Goal: Information Seeking & Learning: Check status

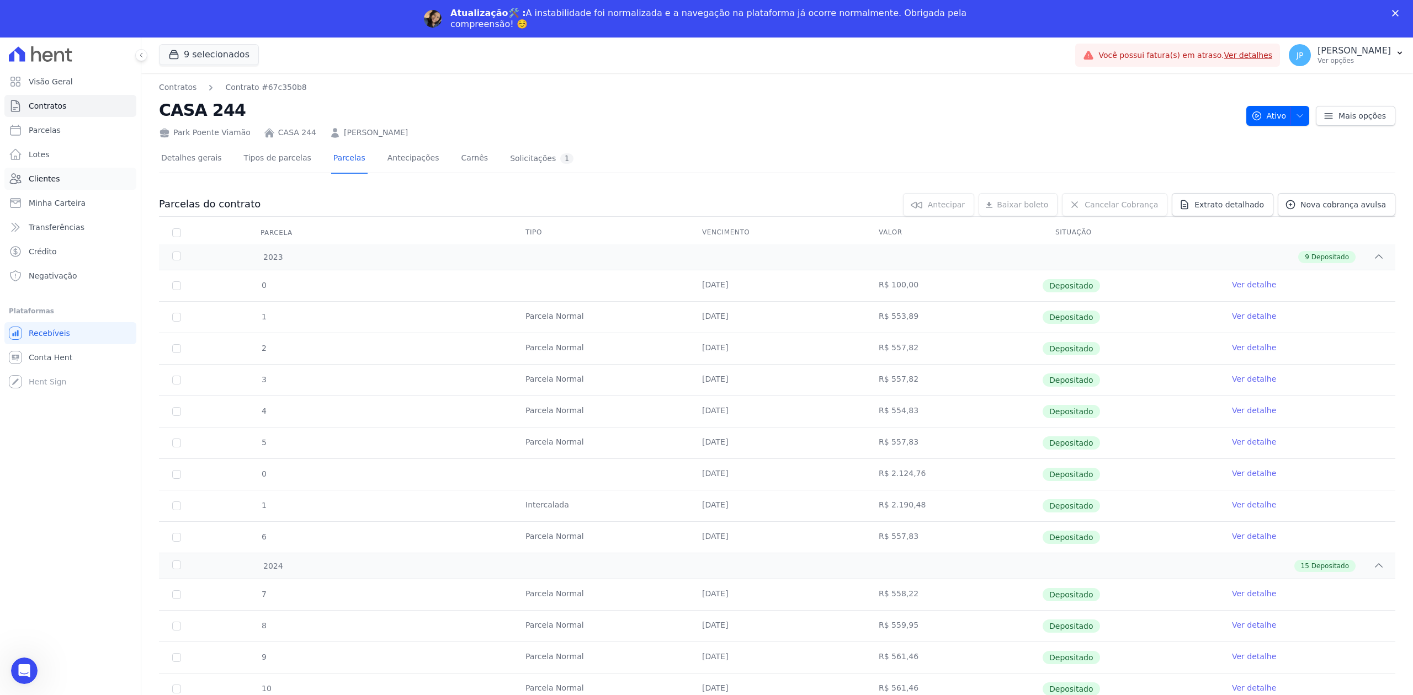
click at [51, 178] on span "Clientes" at bounding box center [44, 178] width 31 height 11
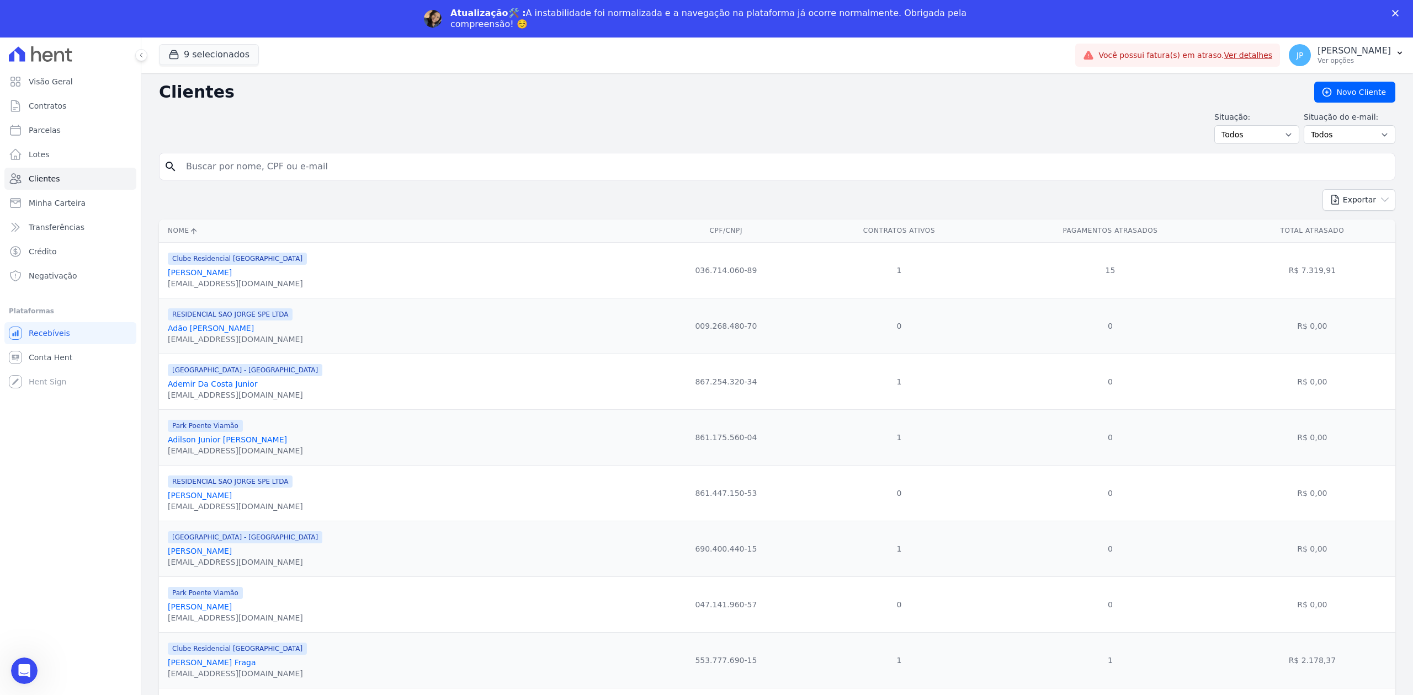
click at [290, 164] on input "search" at bounding box center [784, 167] width 1211 height 22
click at [290, 164] on input "thiago" at bounding box center [784, 167] width 1211 height 22
type input "[PERSON_NAME]"
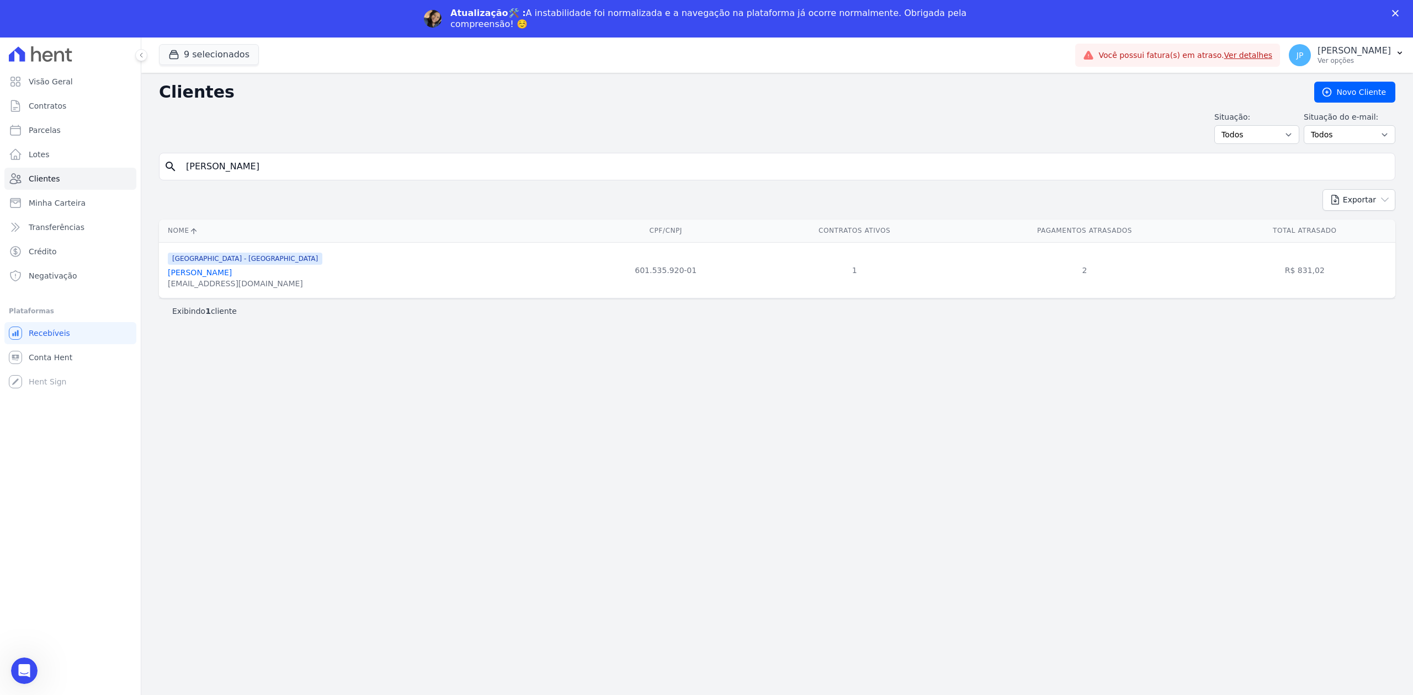
click at [232, 272] on link "[PERSON_NAME]" at bounding box center [200, 272] width 64 height 9
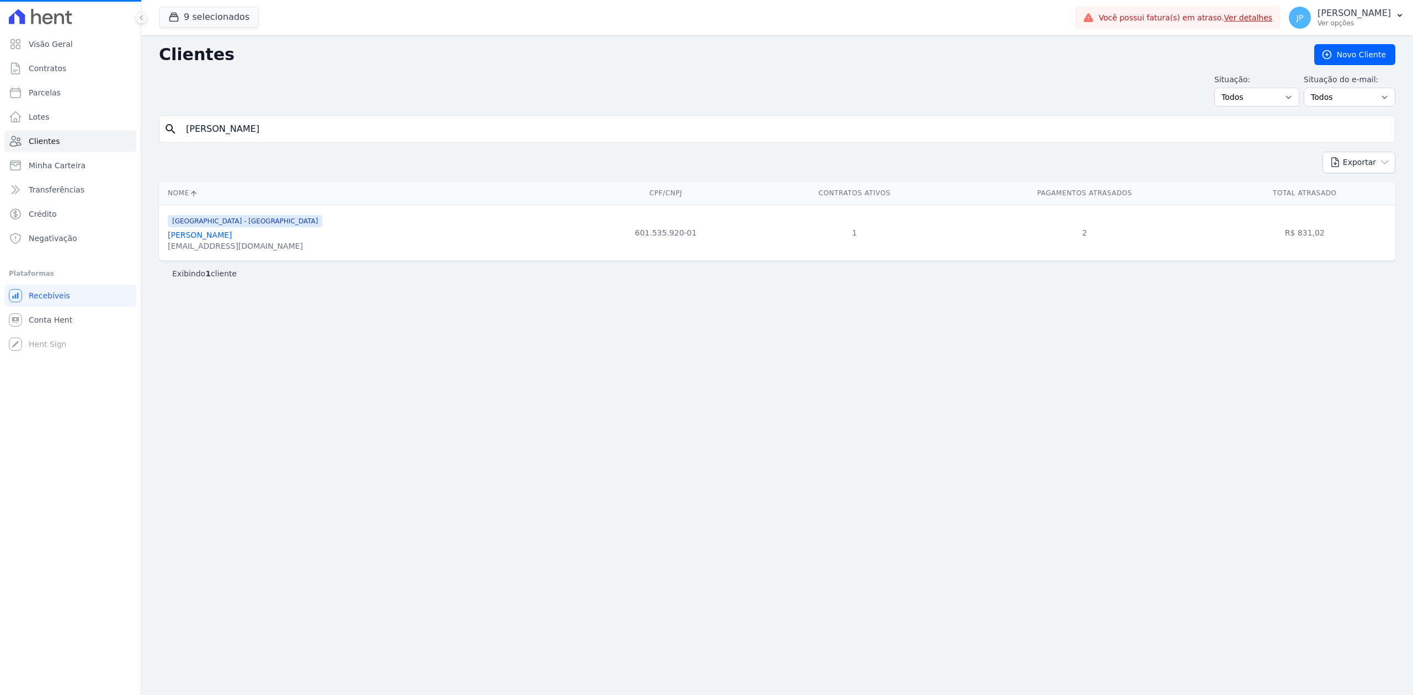
click at [232, 237] on link "[PERSON_NAME]" at bounding box center [200, 235] width 64 height 9
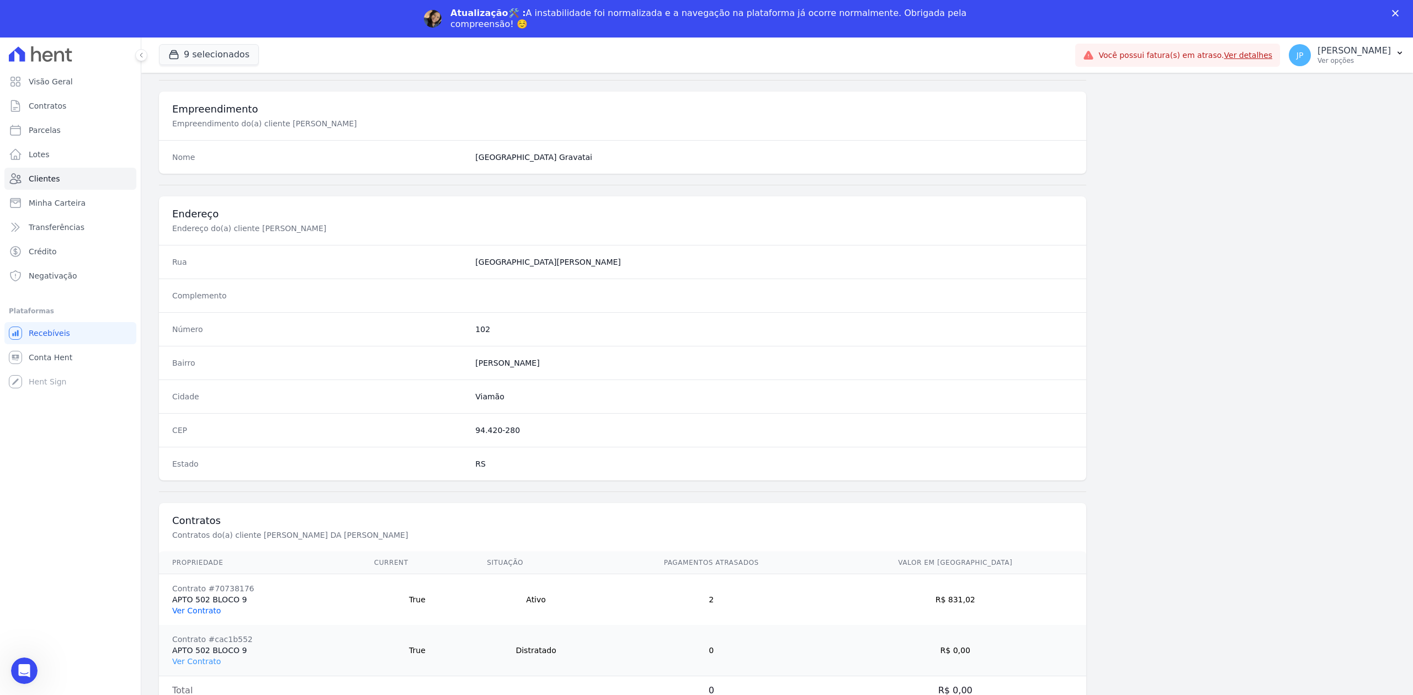
click at [209, 607] on link "Ver Contrato" at bounding box center [196, 610] width 49 height 9
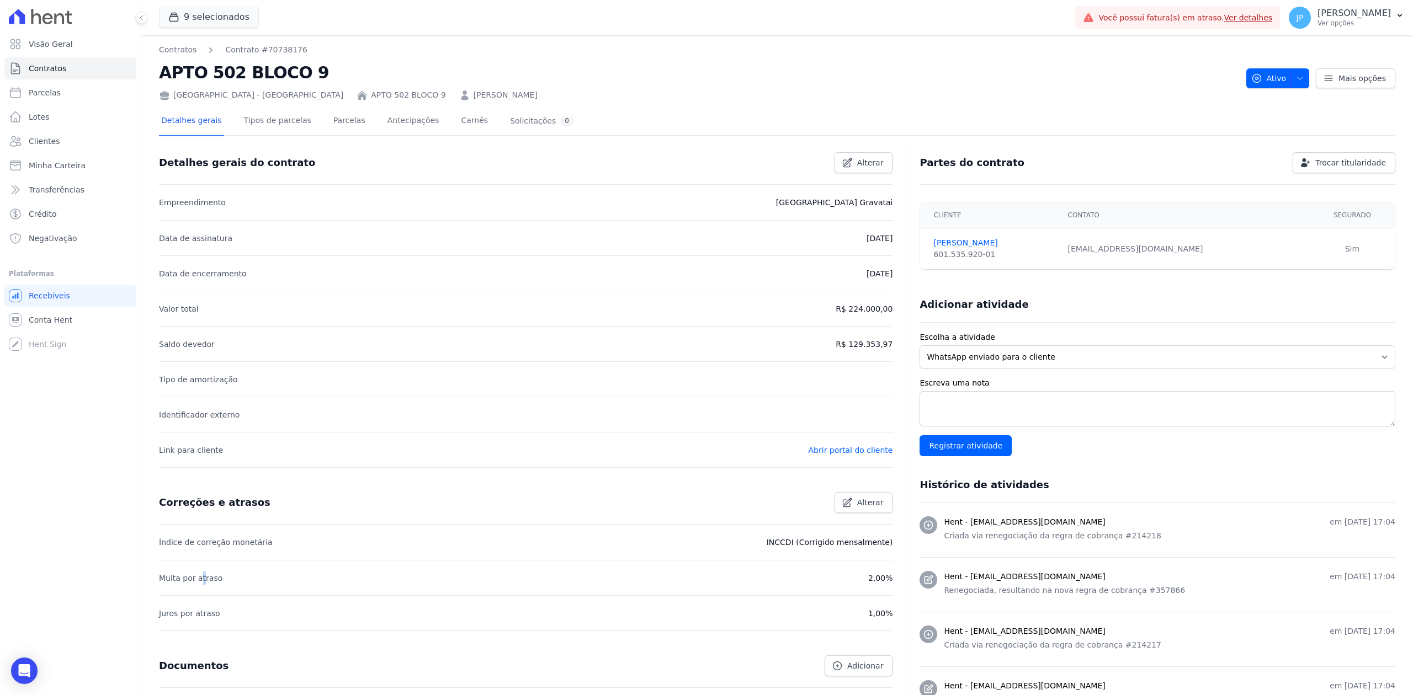
click at [199, 572] on p "Multa por atraso" at bounding box center [190, 578] width 63 height 13
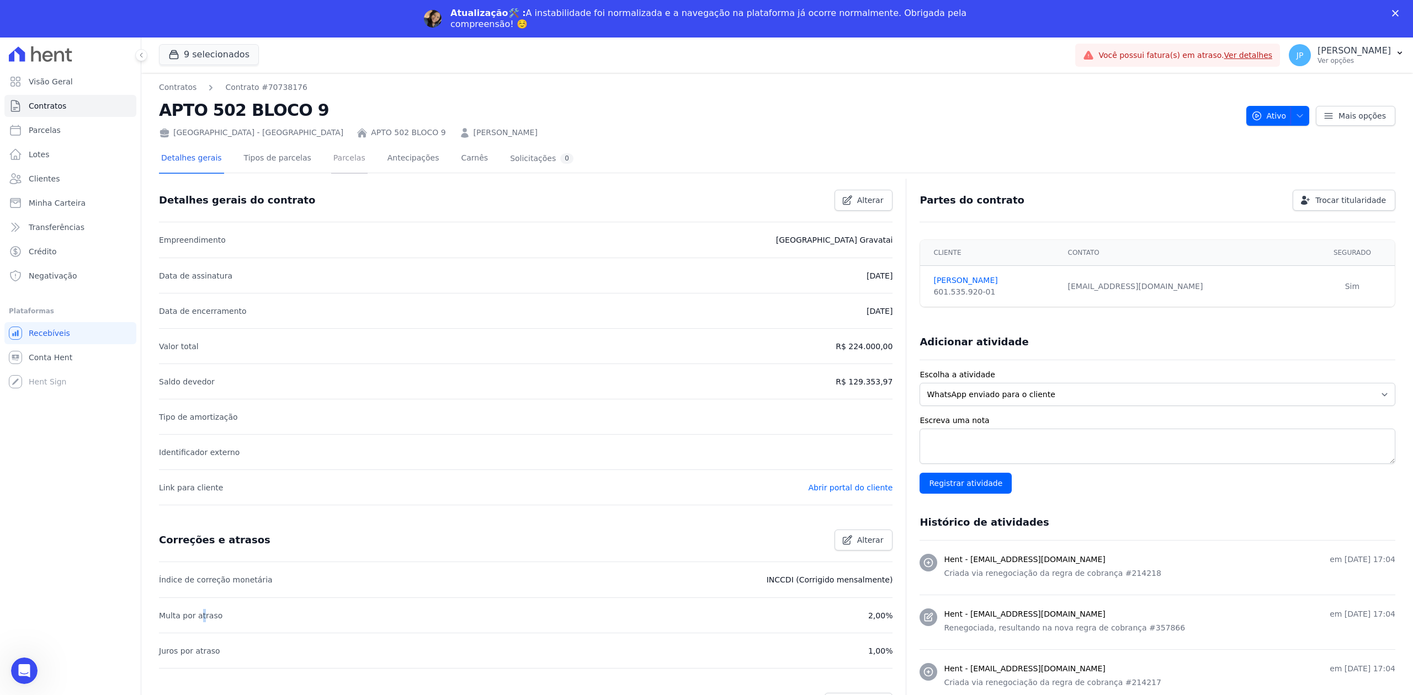
click at [332, 159] on link "Parcelas" at bounding box center [349, 159] width 36 height 29
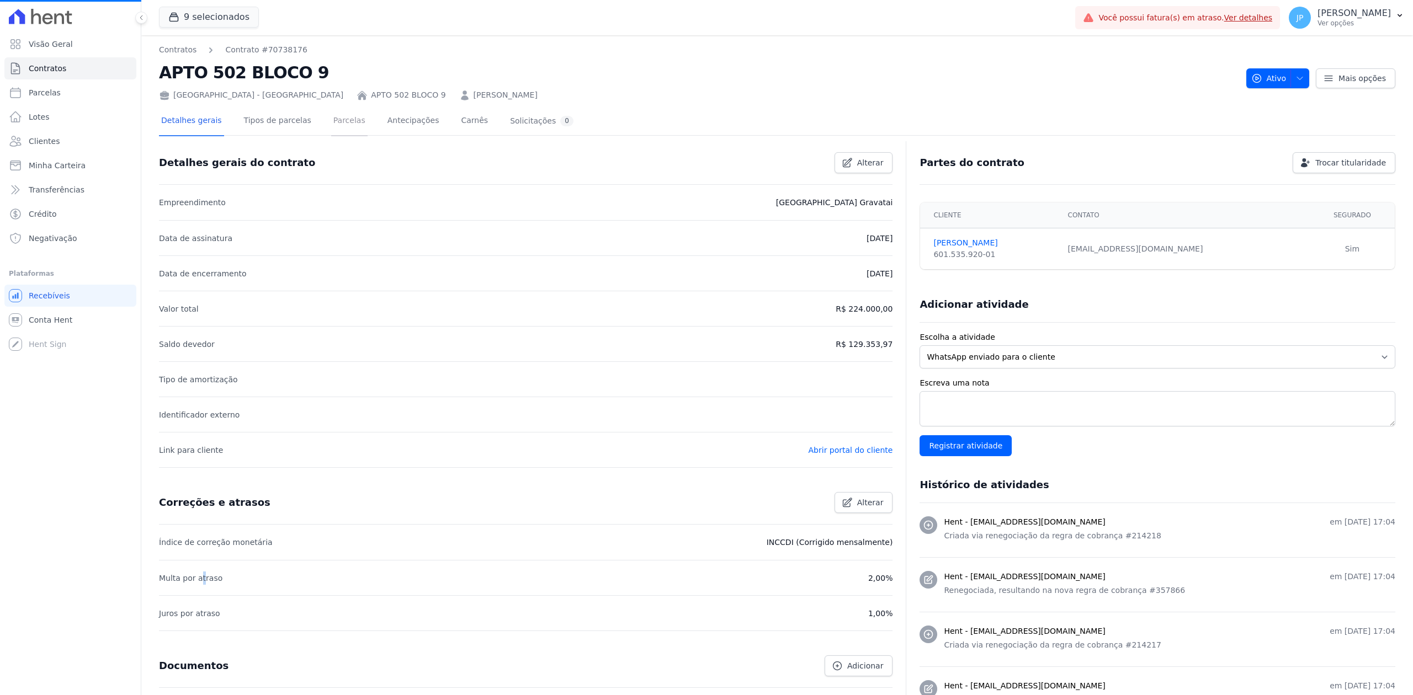
click at [343, 122] on link "Parcelas" at bounding box center [349, 121] width 36 height 29
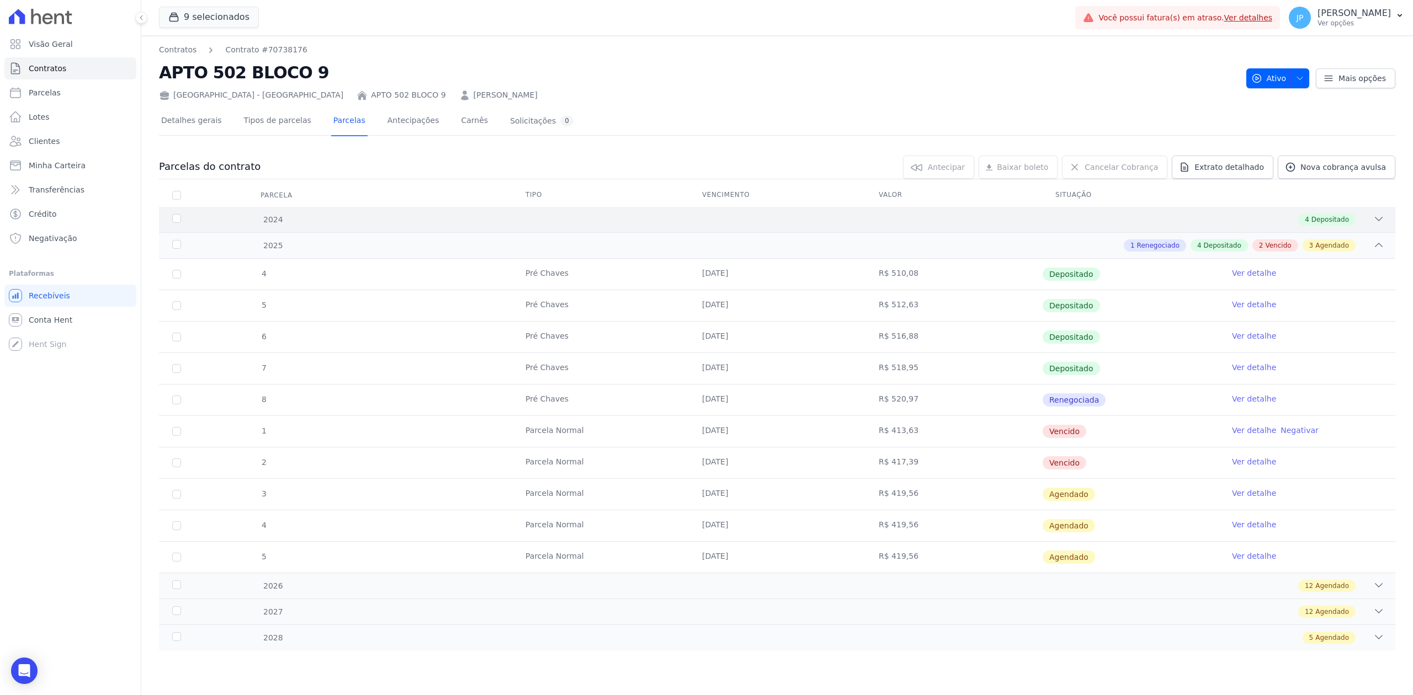
click at [1376, 219] on icon at bounding box center [1378, 218] width 7 height 3
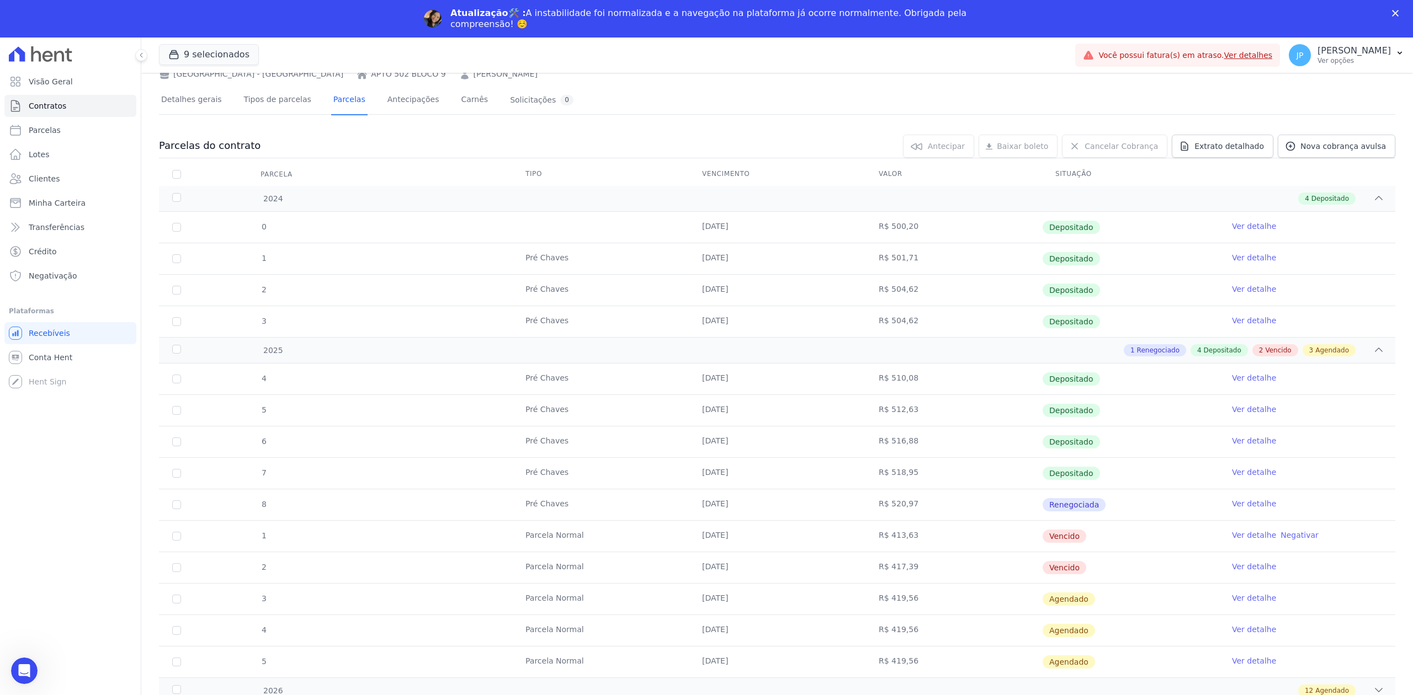
scroll to position [118, 0]
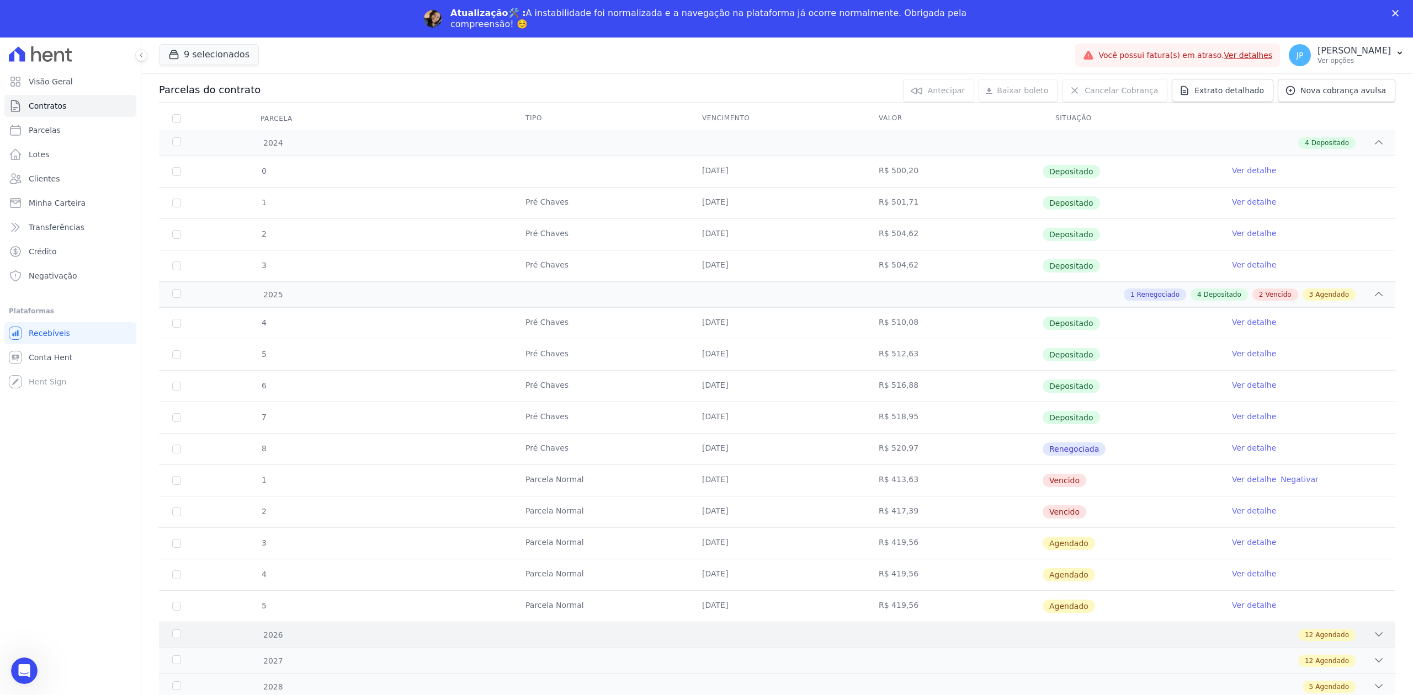
click at [1373, 633] on icon at bounding box center [1378, 634] width 11 height 11
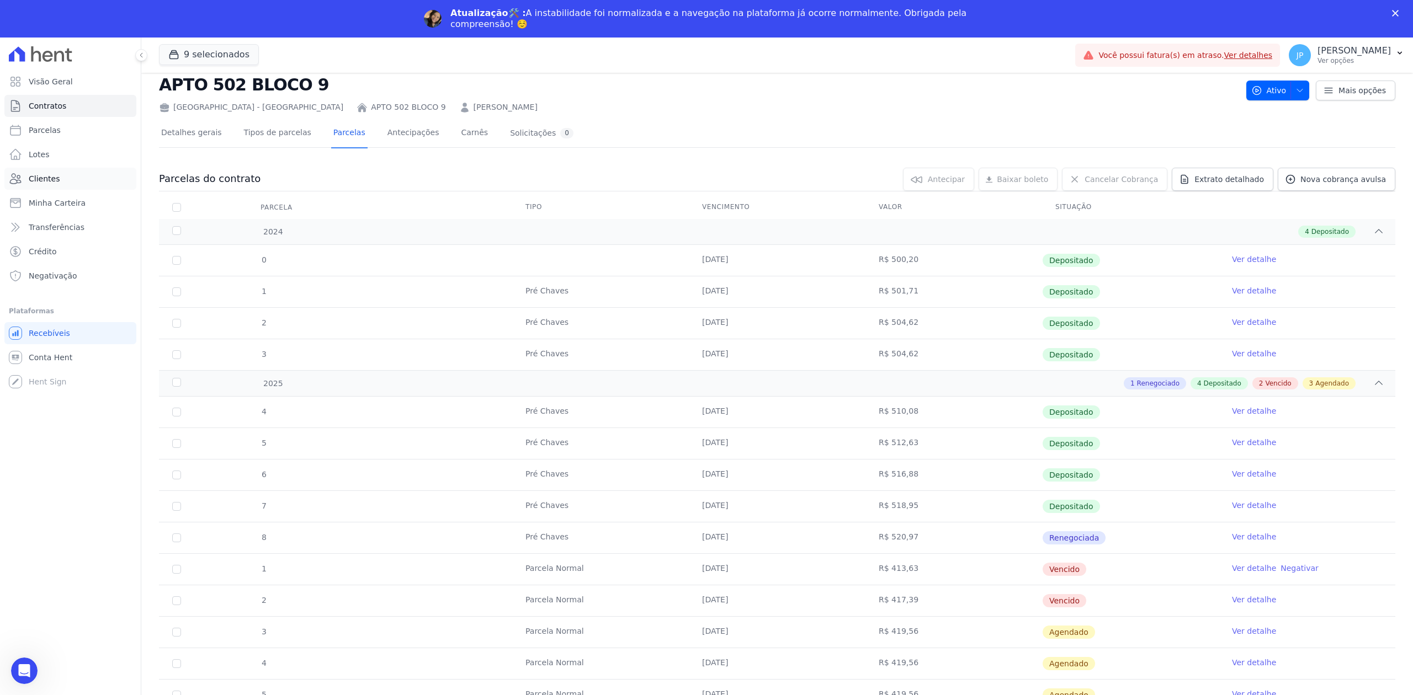
scroll to position [0, 0]
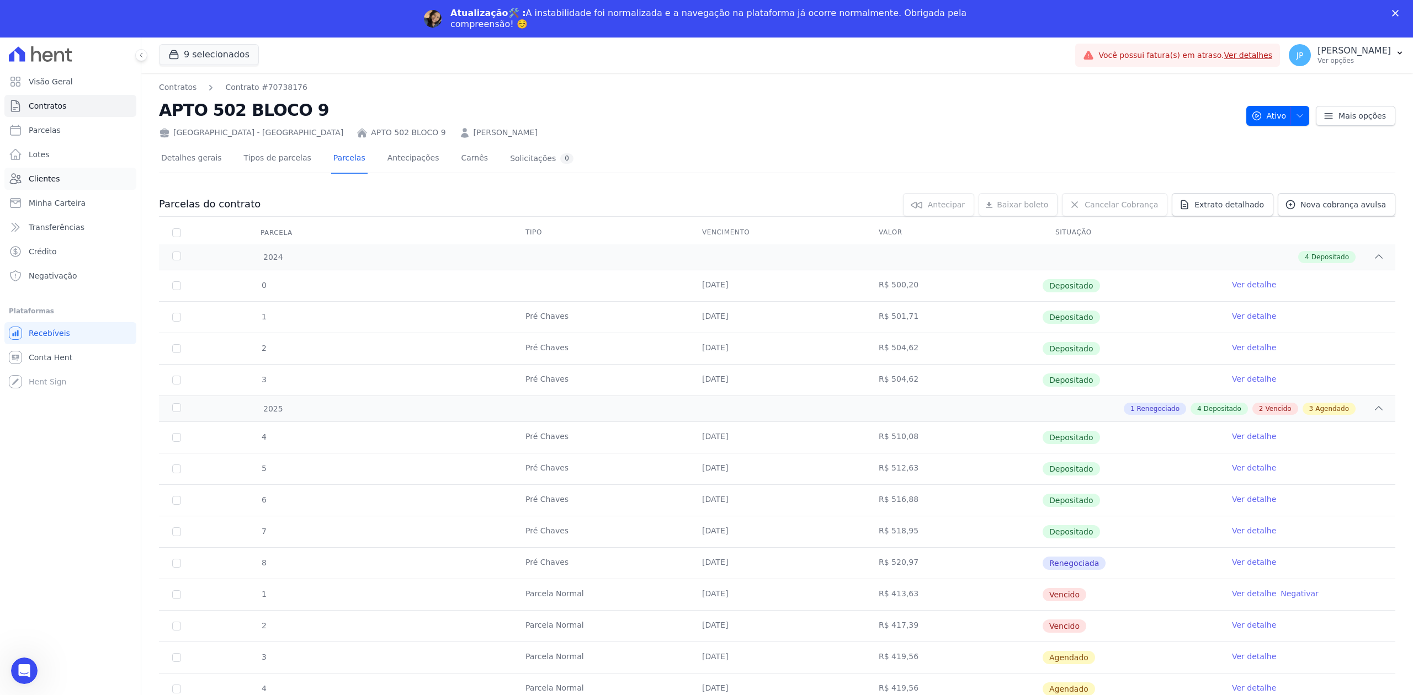
click at [47, 185] on link "Clientes" at bounding box center [70, 179] width 132 height 22
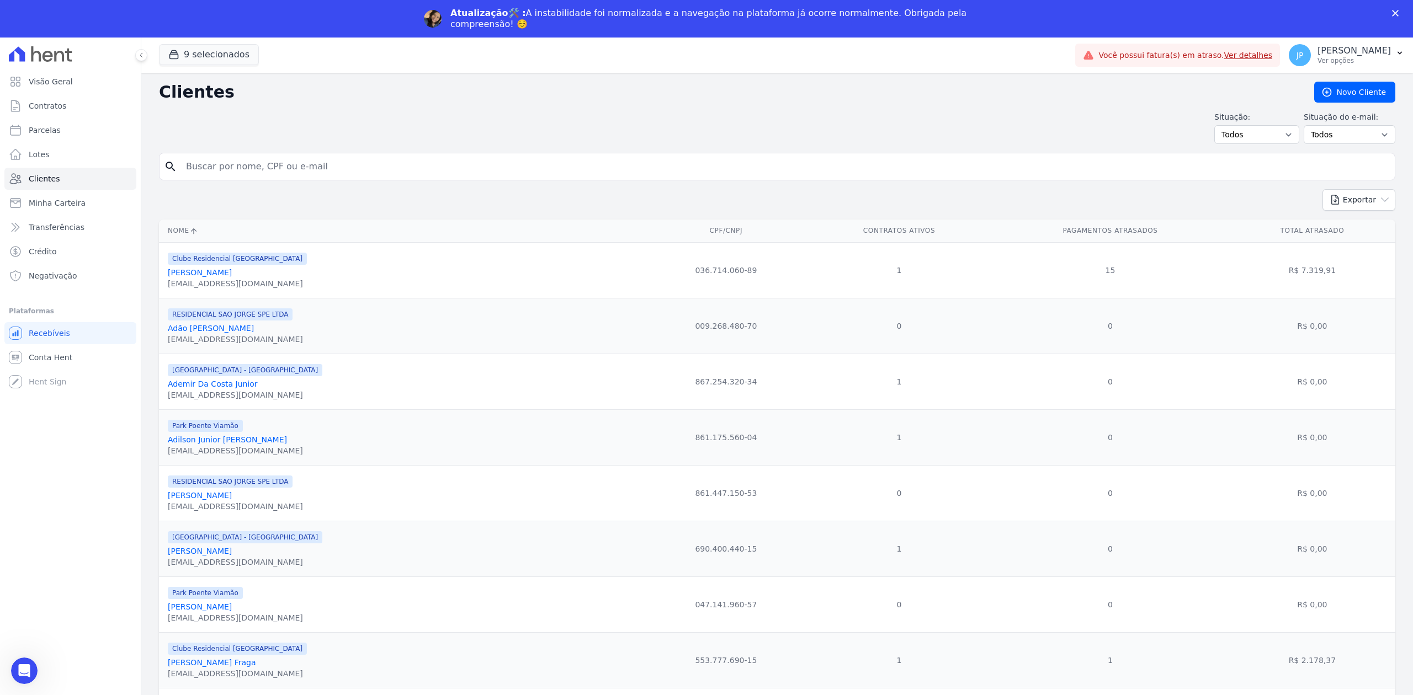
click at [316, 188] on form "search" at bounding box center [777, 171] width 1236 height 36
click at [318, 162] on input "search" at bounding box center [784, 167] width 1211 height 22
type input "[PERSON_NAME]"
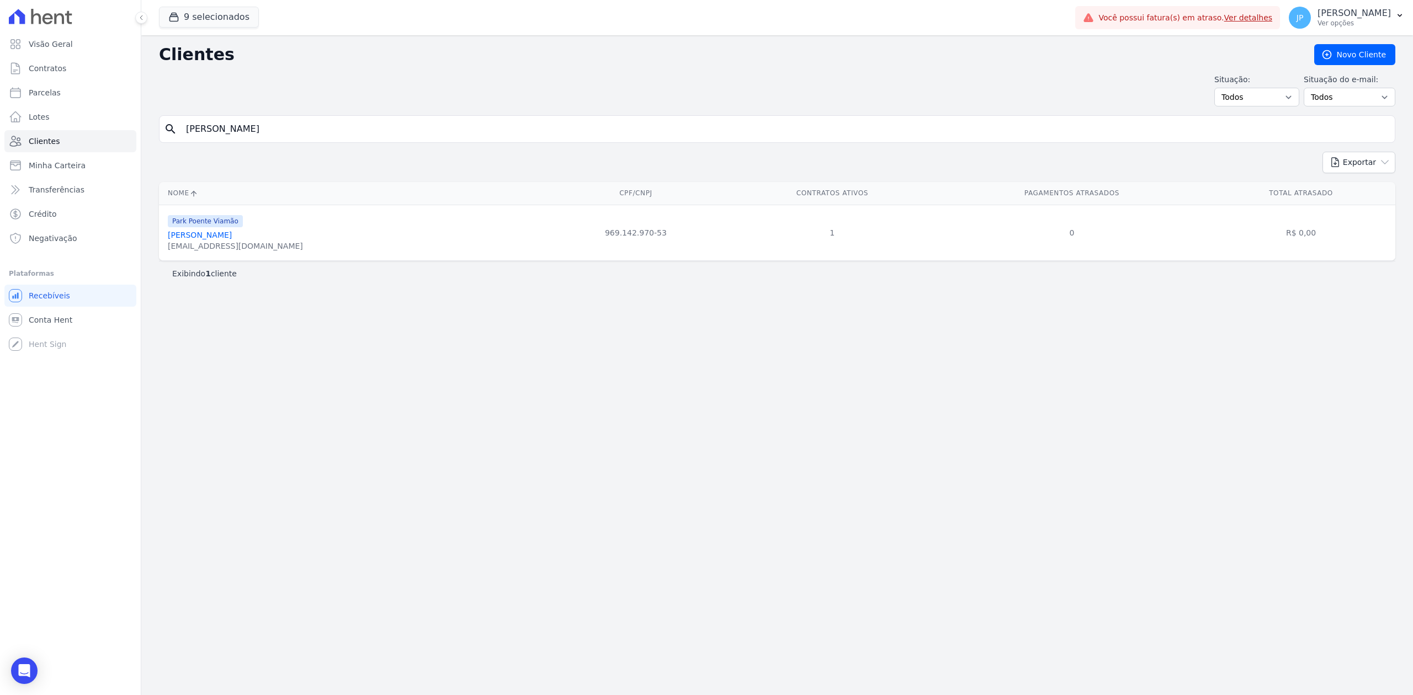
click at [232, 233] on link "[PERSON_NAME]" at bounding box center [200, 235] width 64 height 9
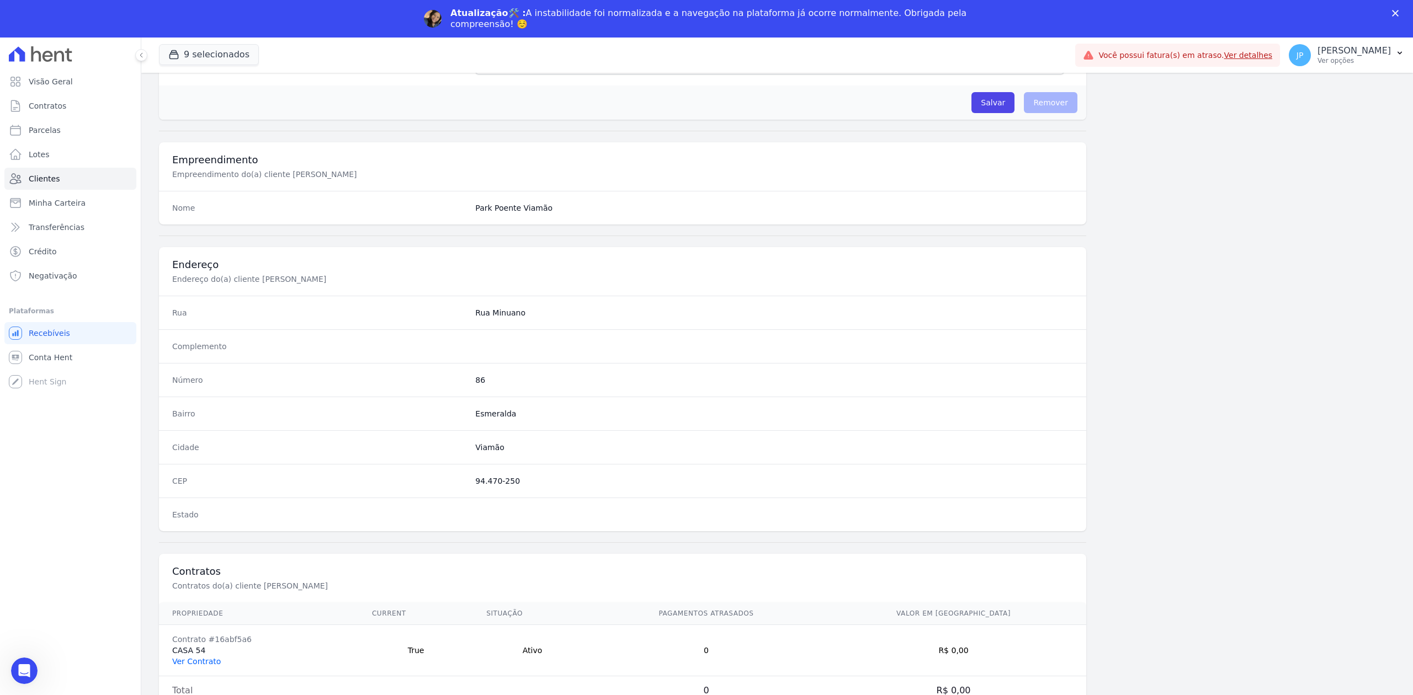
click at [199, 660] on link "Ver Contrato" at bounding box center [196, 661] width 49 height 9
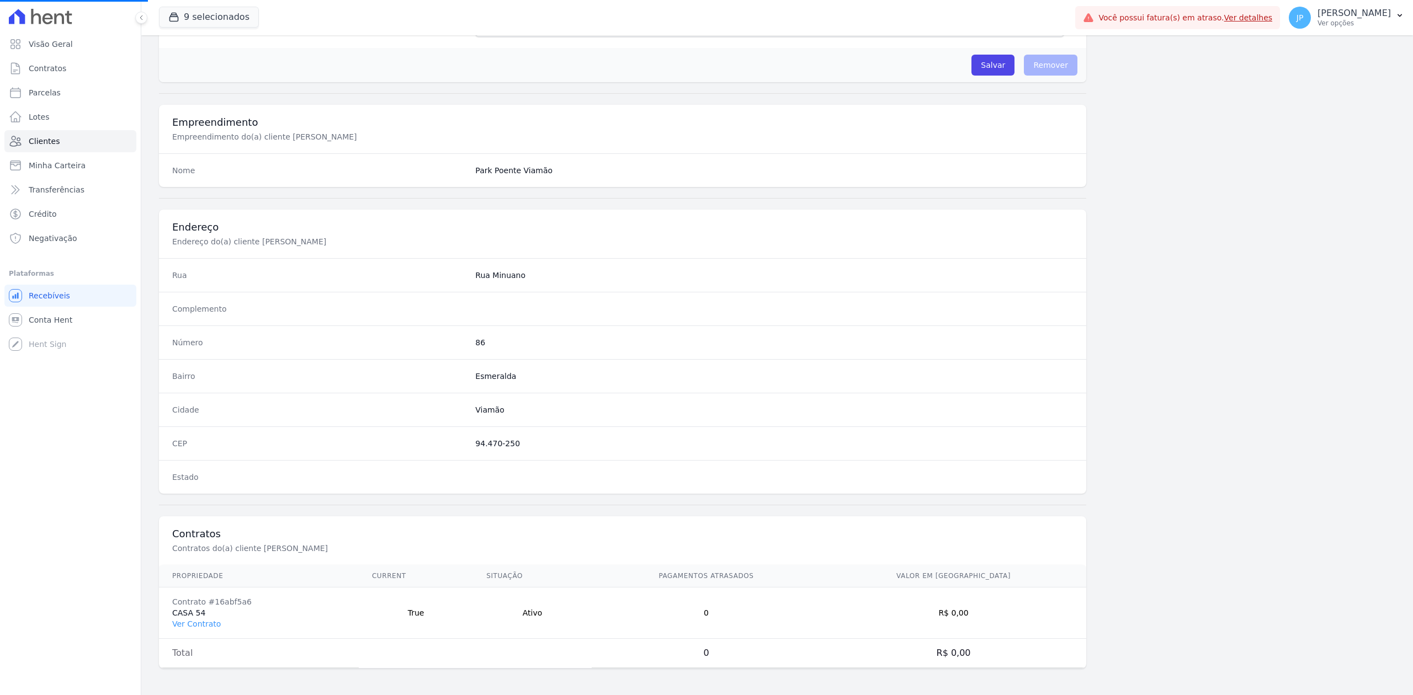
scroll to position [343, 0]
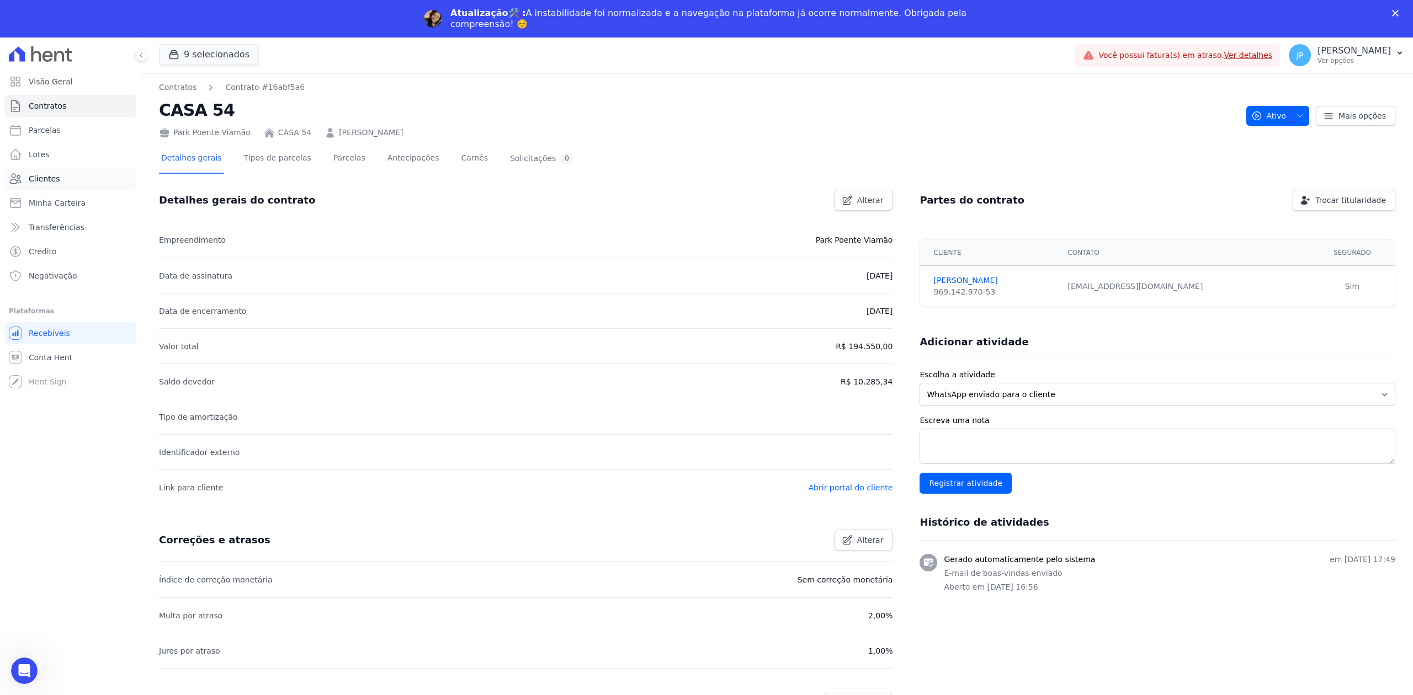
click at [76, 168] on link "Clientes" at bounding box center [70, 179] width 132 height 22
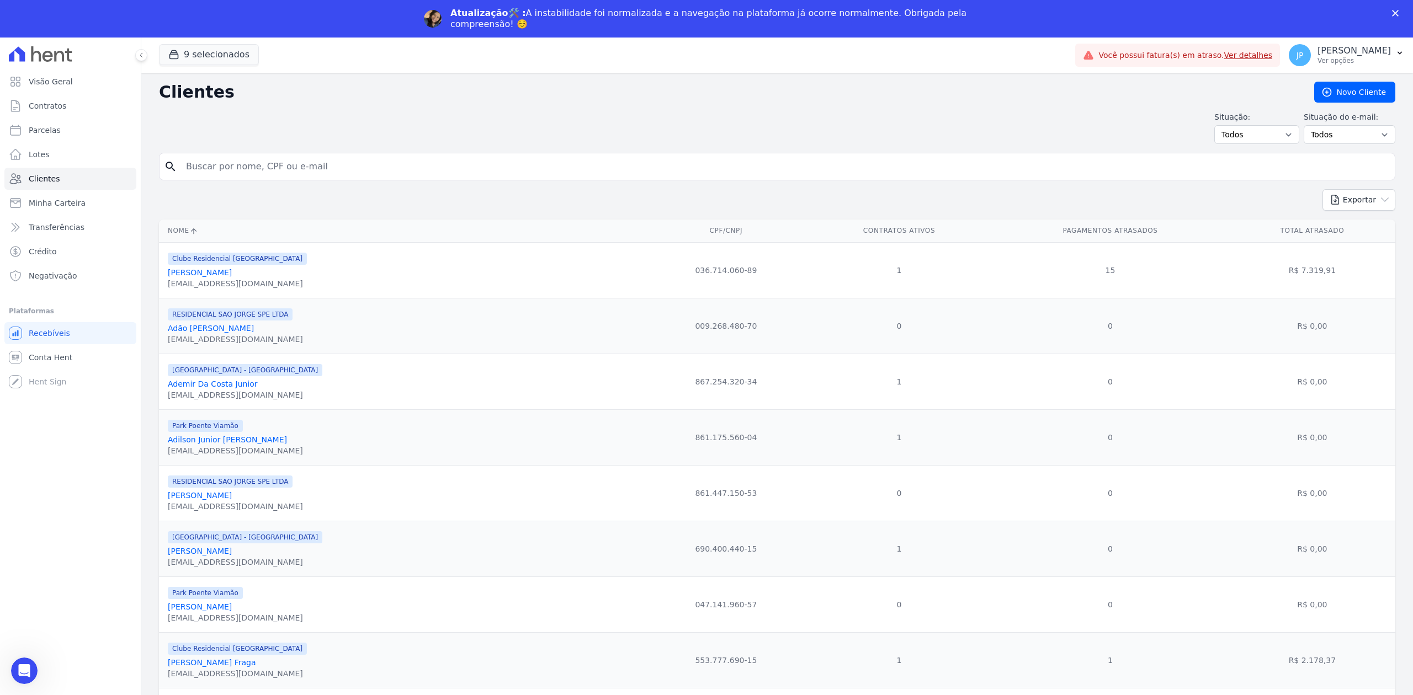
click at [287, 166] on input "search" at bounding box center [784, 167] width 1211 height 22
type input "[MEDICAL_DATA][PERSON_NAME]"
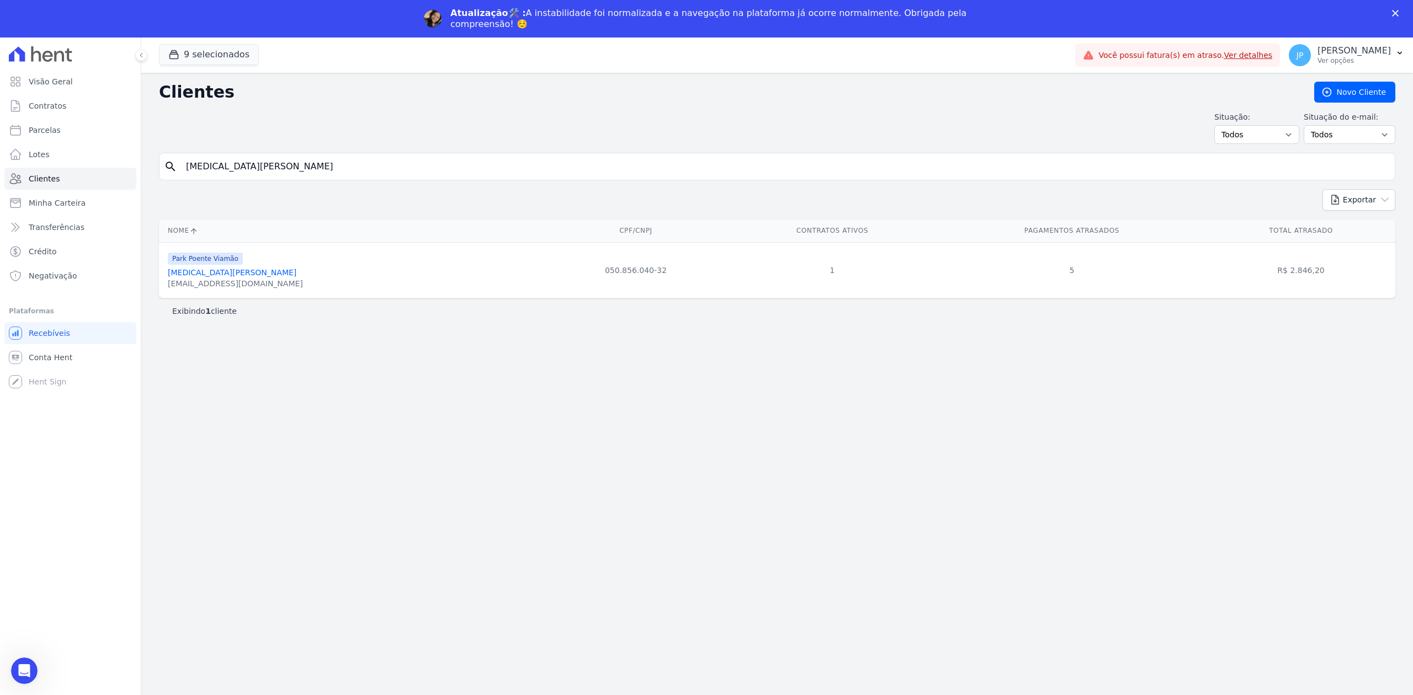
click at [253, 276] on link "[MEDICAL_DATA][PERSON_NAME]" at bounding box center [232, 272] width 129 height 9
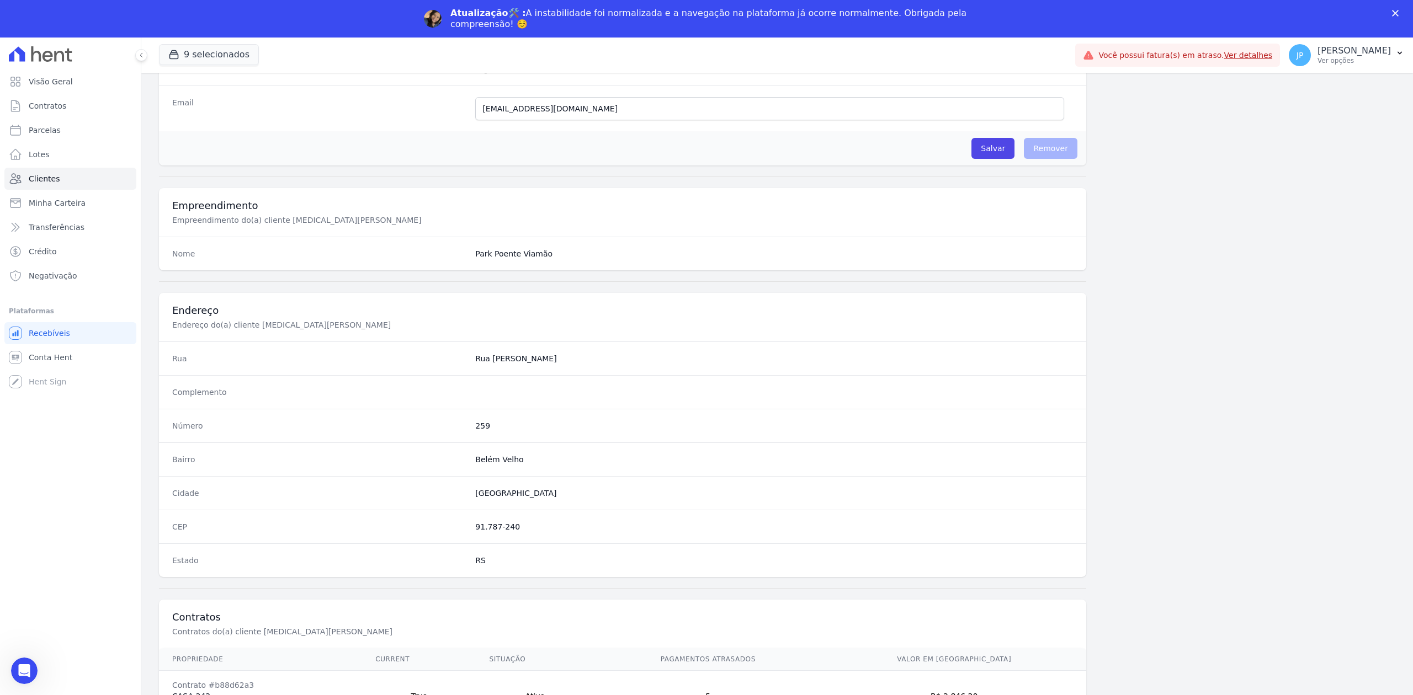
scroll to position [343, 0]
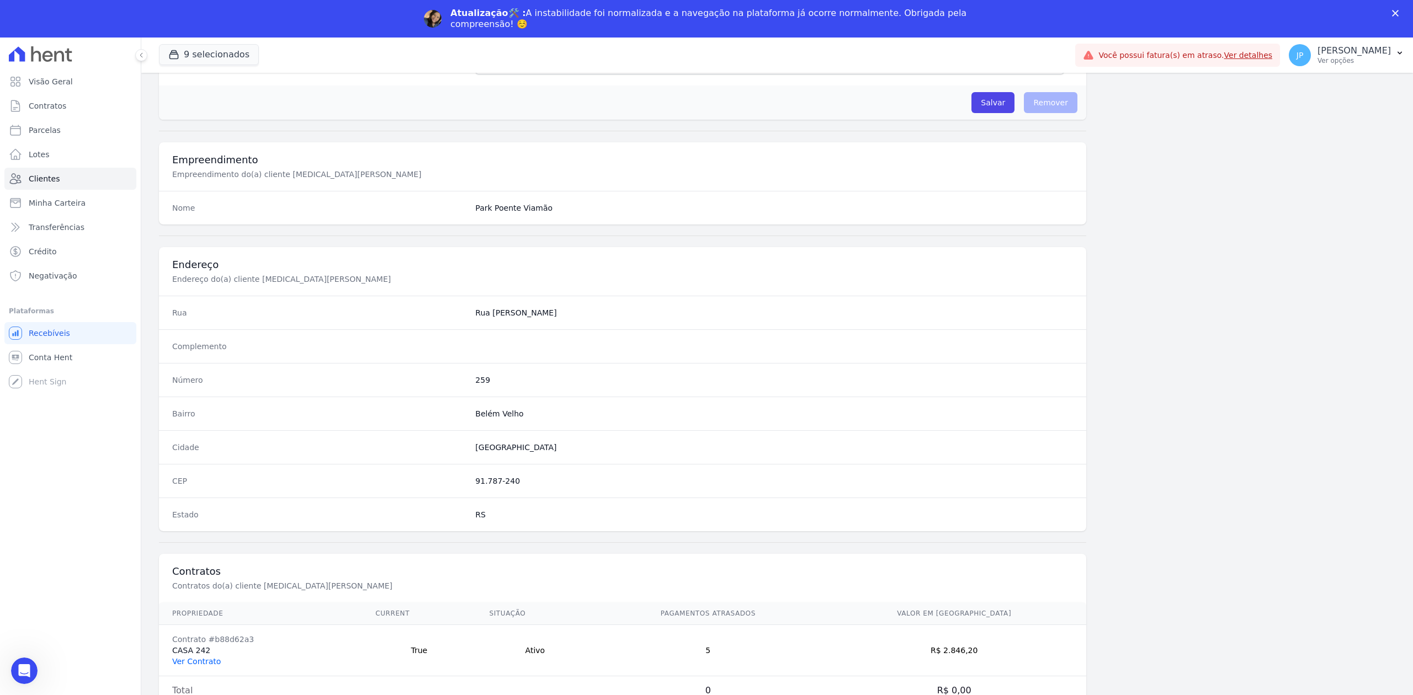
click at [195, 665] on link "Ver Contrato" at bounding box center [196, 661] width 49 height 9
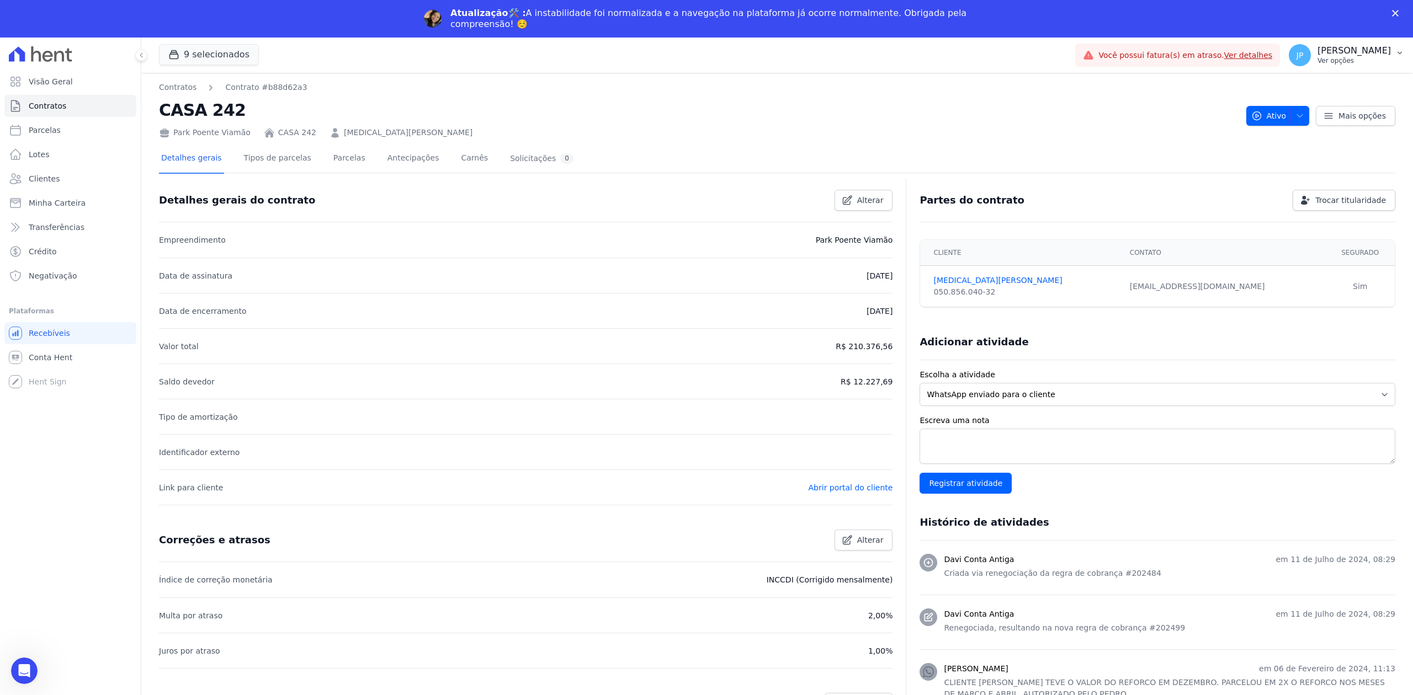
click at [1388, 54] on p "[PERSON_NAME]" at bounding box center [1353, 50] width 73 height 11
click at [1336, 89] on link "Perfil do empreendimento" at bounding box center [1341, 85] width 141 height 20
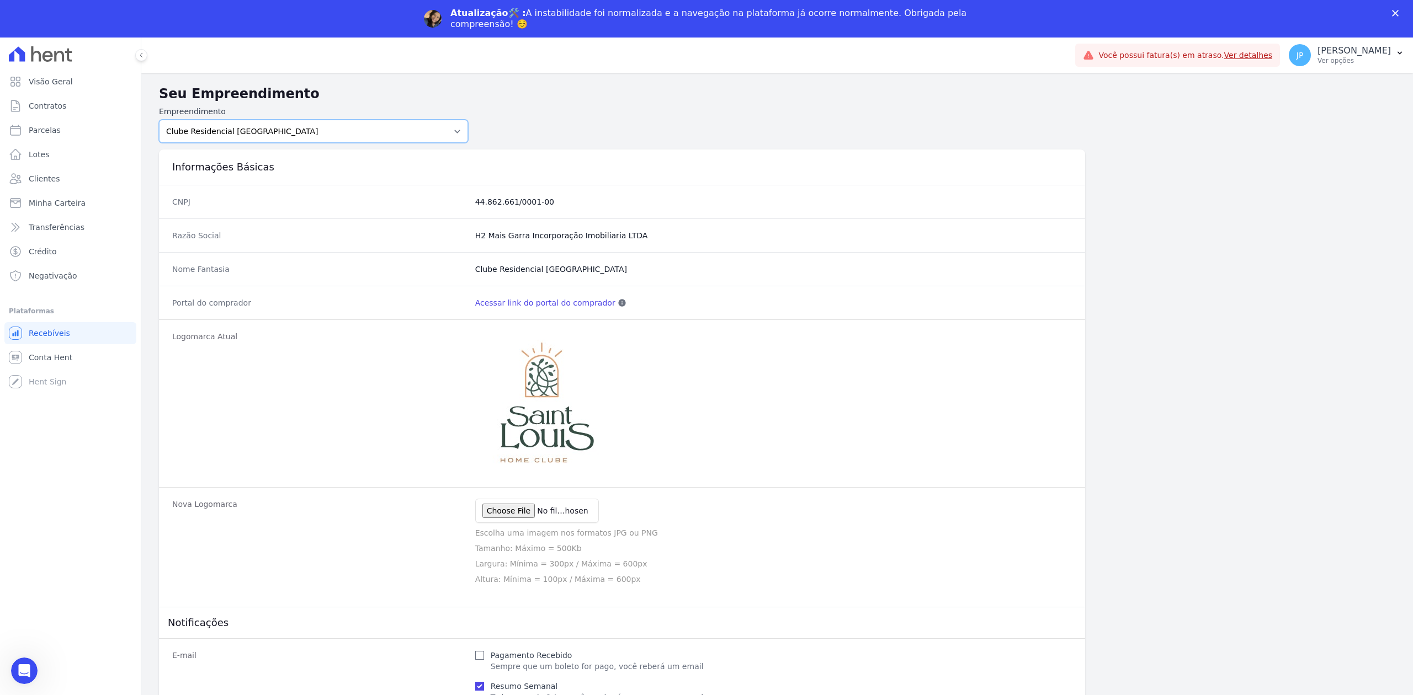
click at [418, 138] on select "Art Park - [GEOGRAPHIC_DATA] - [GEOGRAPHIC_DATA] - JPI Clube Residencial [GEOGR…" at bounding box center [313, 131] width 309 height 23
select select "bb4f9d9f-12c7-4ae8-bc2e-9e19481730b1"
click at [159, 120] on select "Art Park - [GEOGRAPHIC_DATA] - [GEOGRAPHIC_DATA] - JPI Clube Residencial [GEOGR…" at bounding box center [313, 131] width 309 height 23
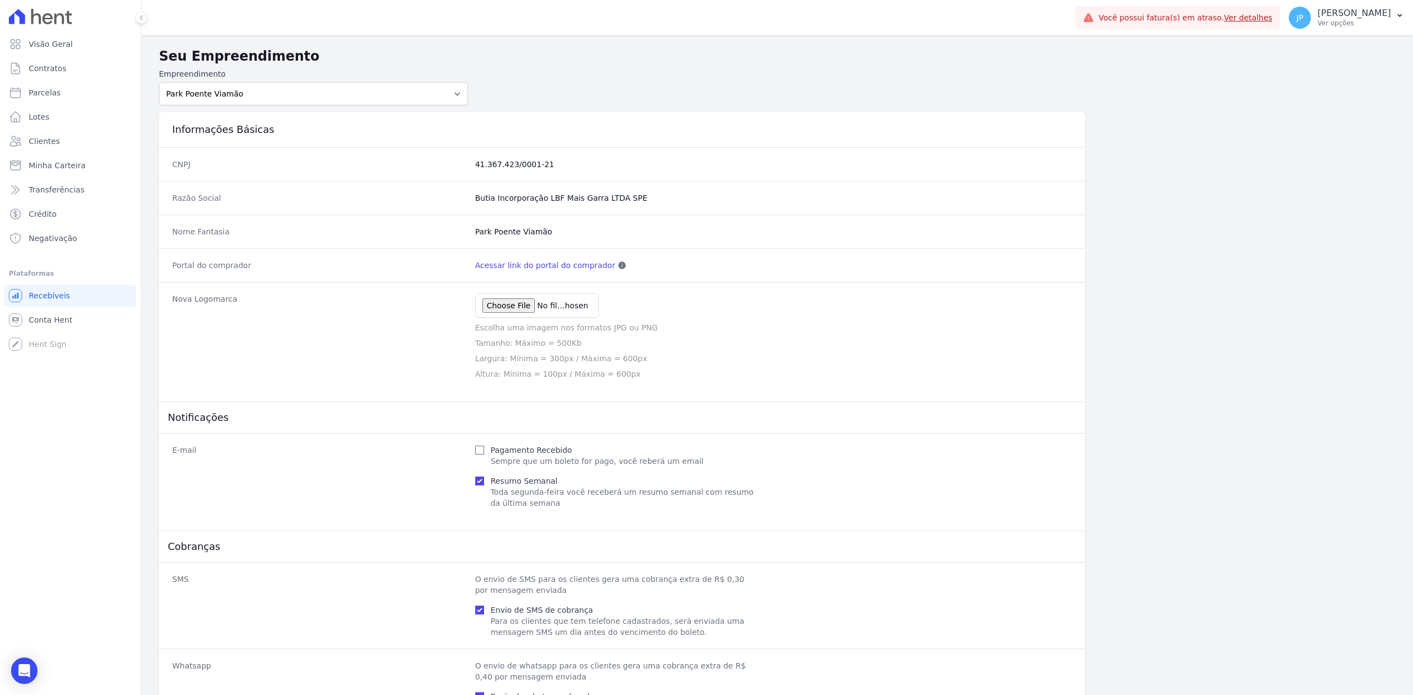
click at [552, 265] on link "Acessar link do portal do comprador" at bounding box center [545, 265] width 140 height 11
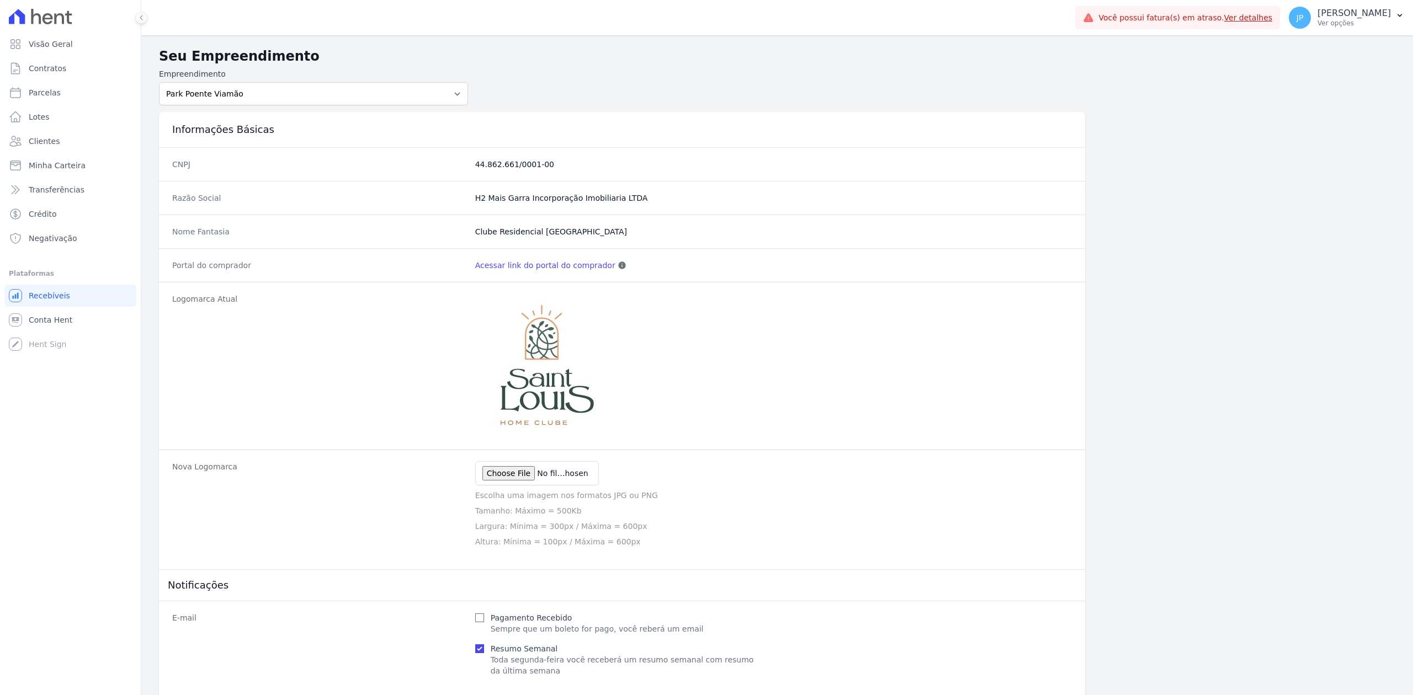
select select "bb4f9d9f-12c7-4ae8-bc2e-9e19481730b1"
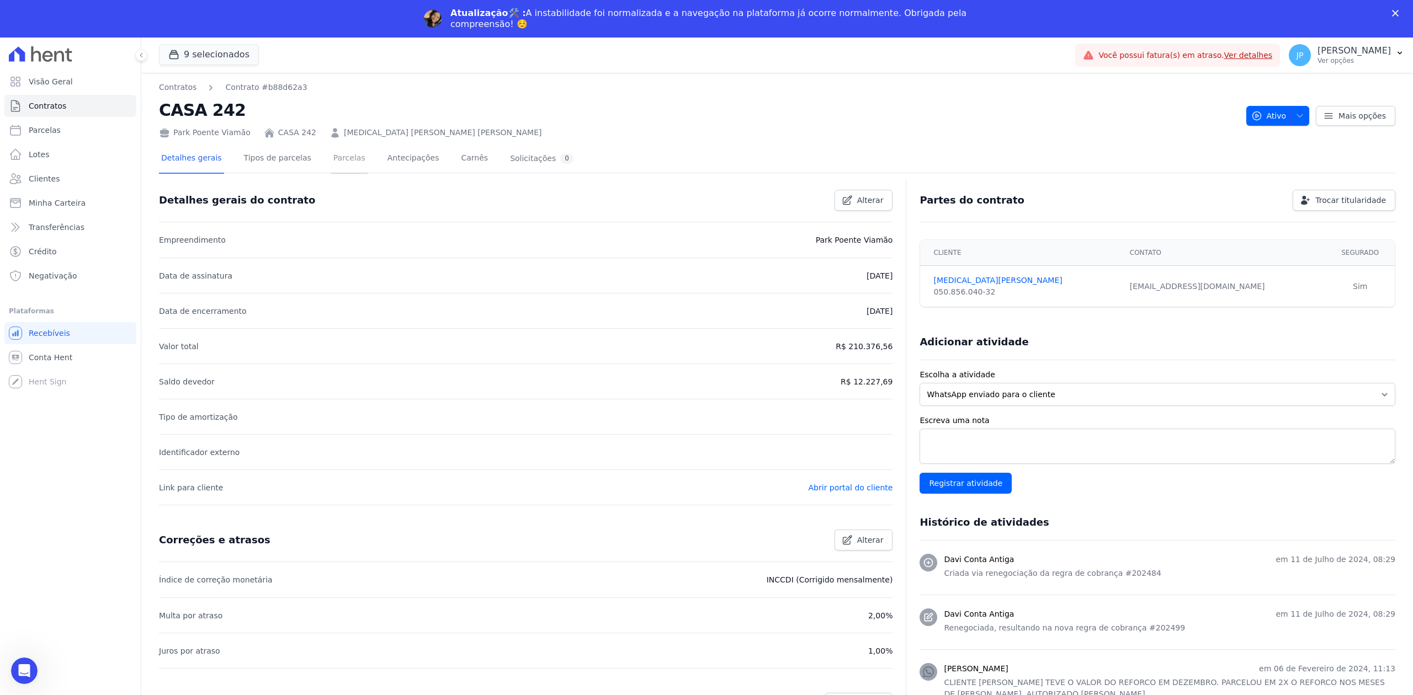
click at [342, 162] on link "Parcelas" at bounding box center [349, 159] width 36 height 29
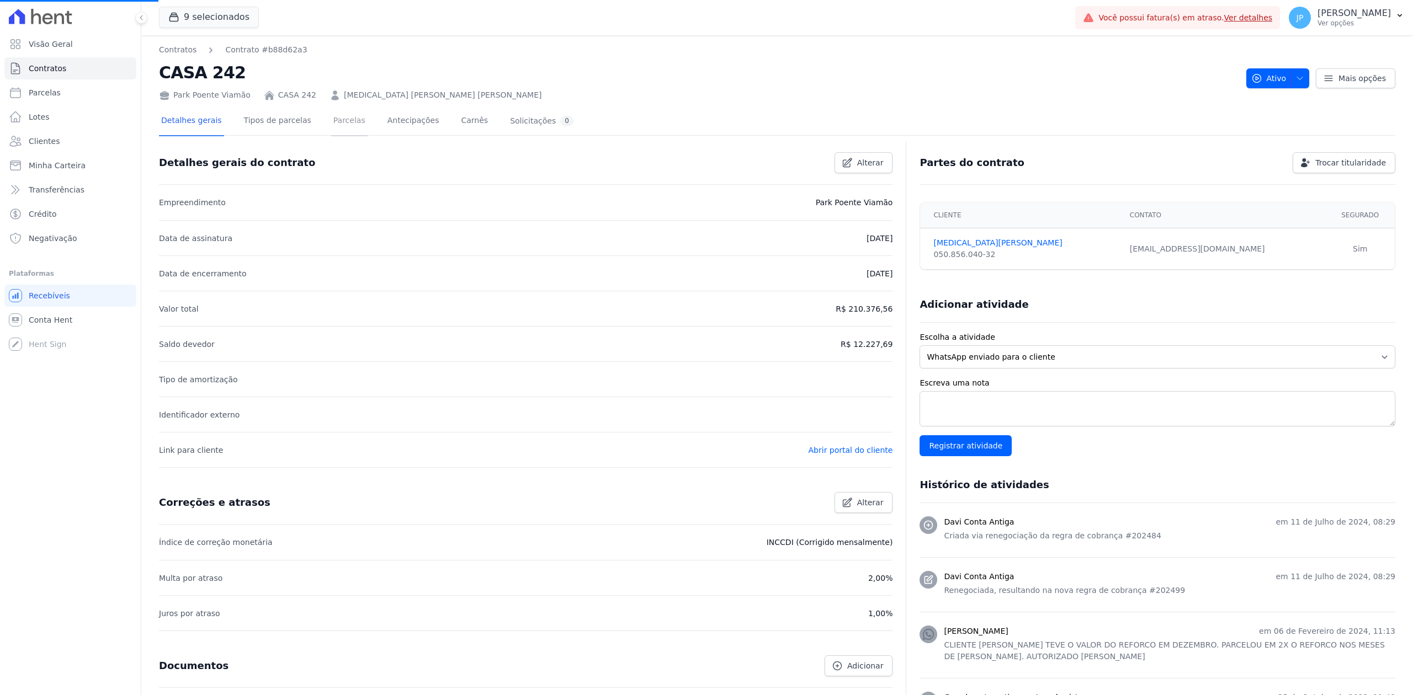
click at [331, 120] on link "Parcelas" at bounding box center [349, 121] width 36 height 29
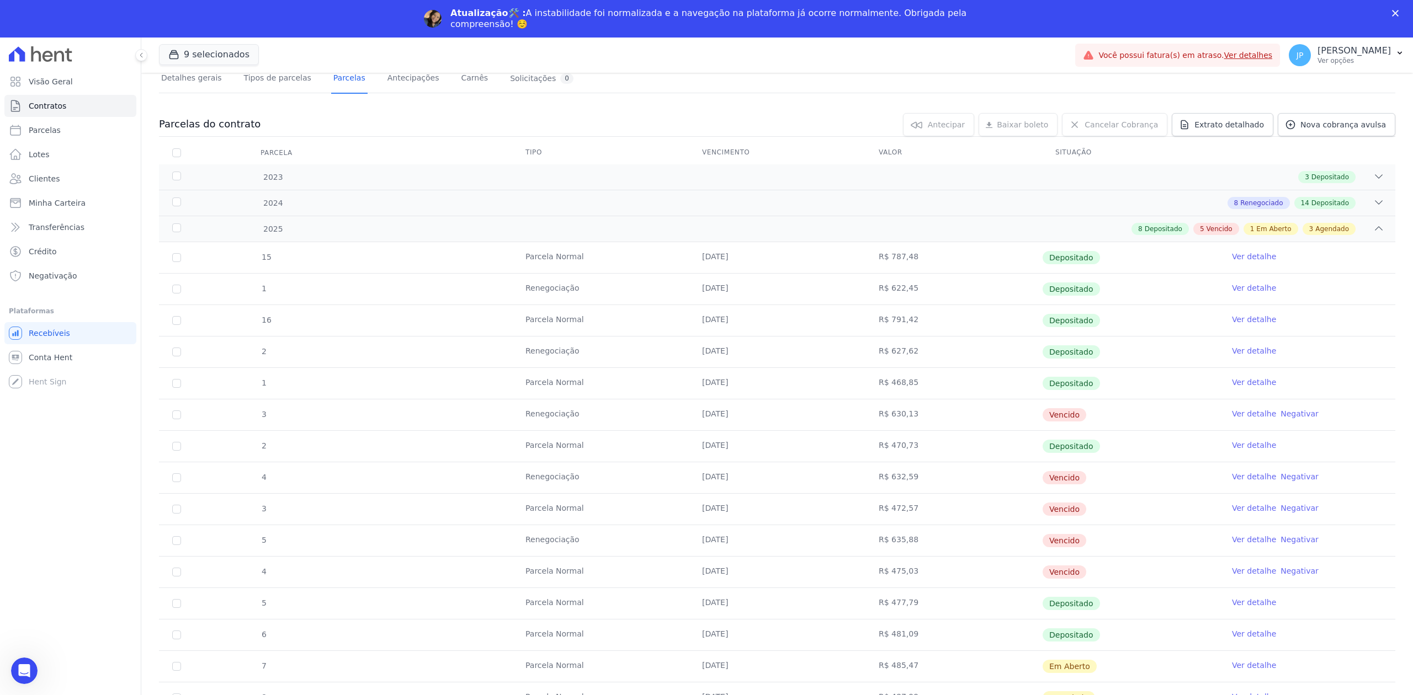
scroll to position [65, 0]
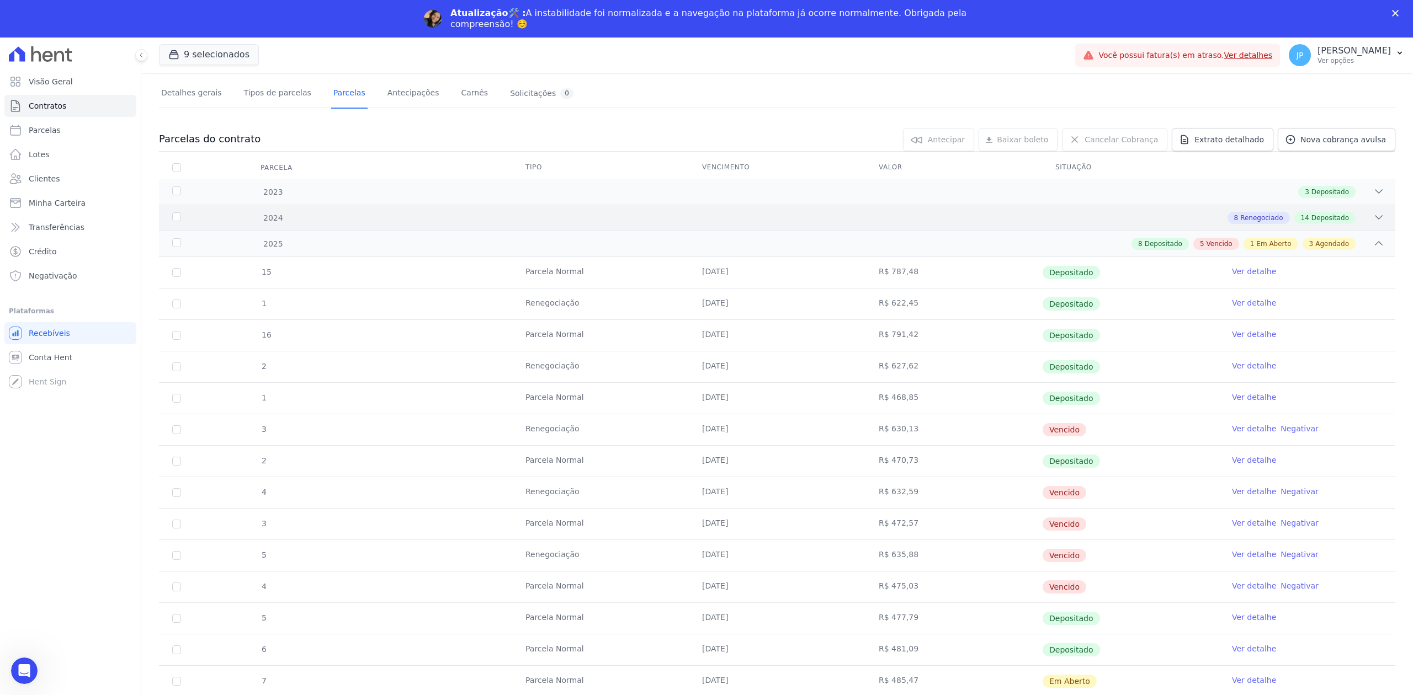
click at [1360, 212] on div "8 Renegociado 14 Depositado" at bounding box center [838, 218] width 1092 height 12
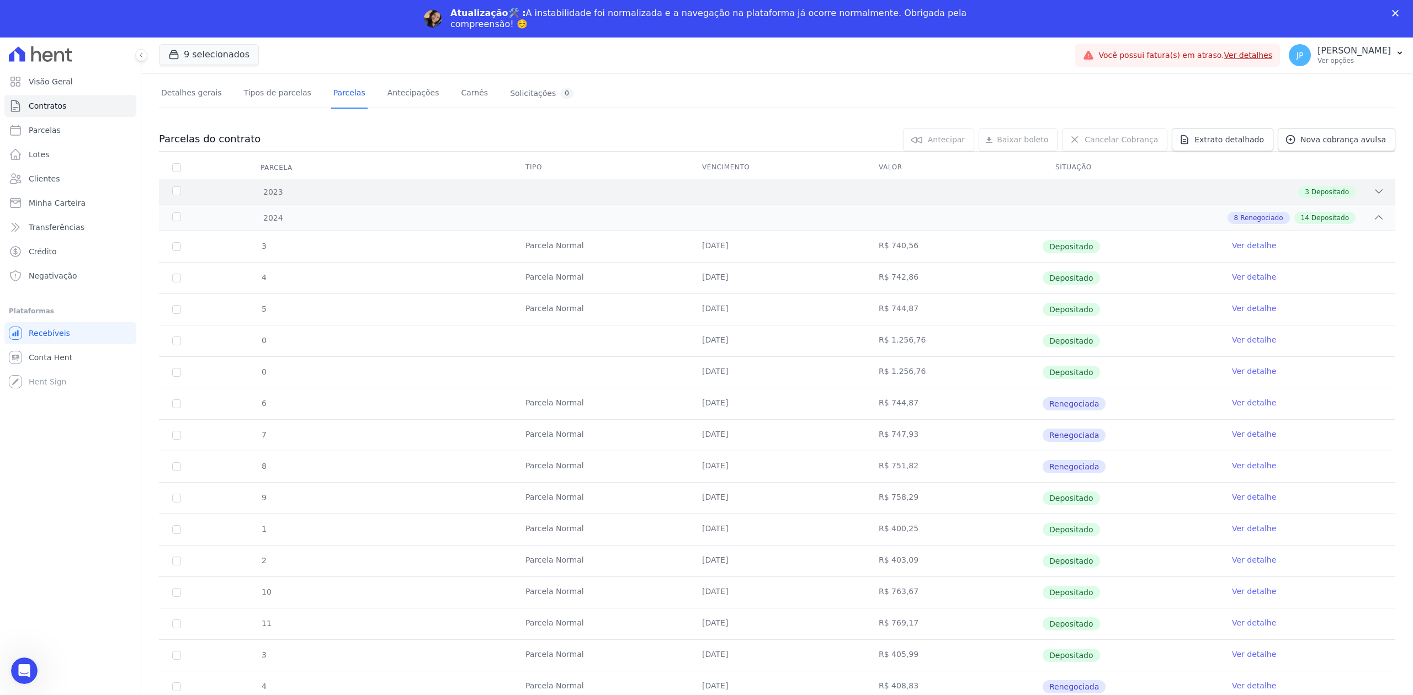
click at [1360, 190] on div "3 Depositado" at bounding box center [838, 192] width 1092 height 12
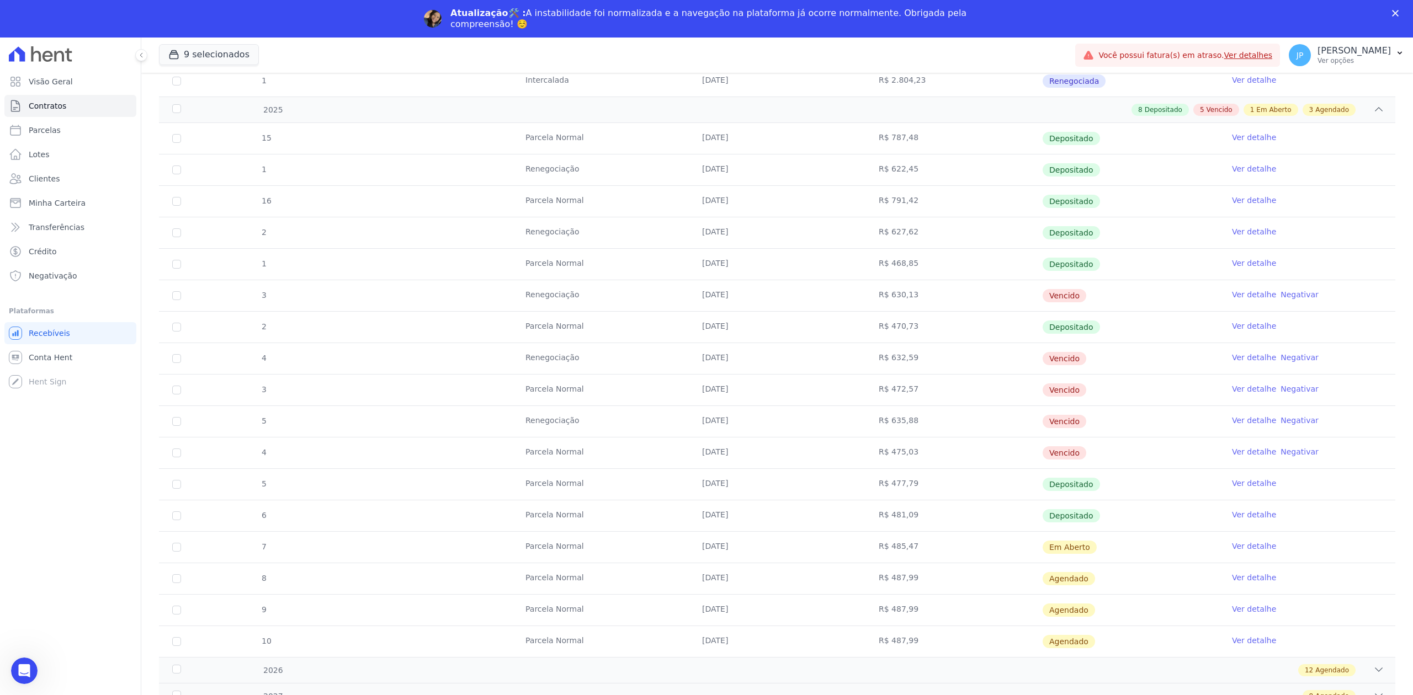
scroll to position [1003, 0]
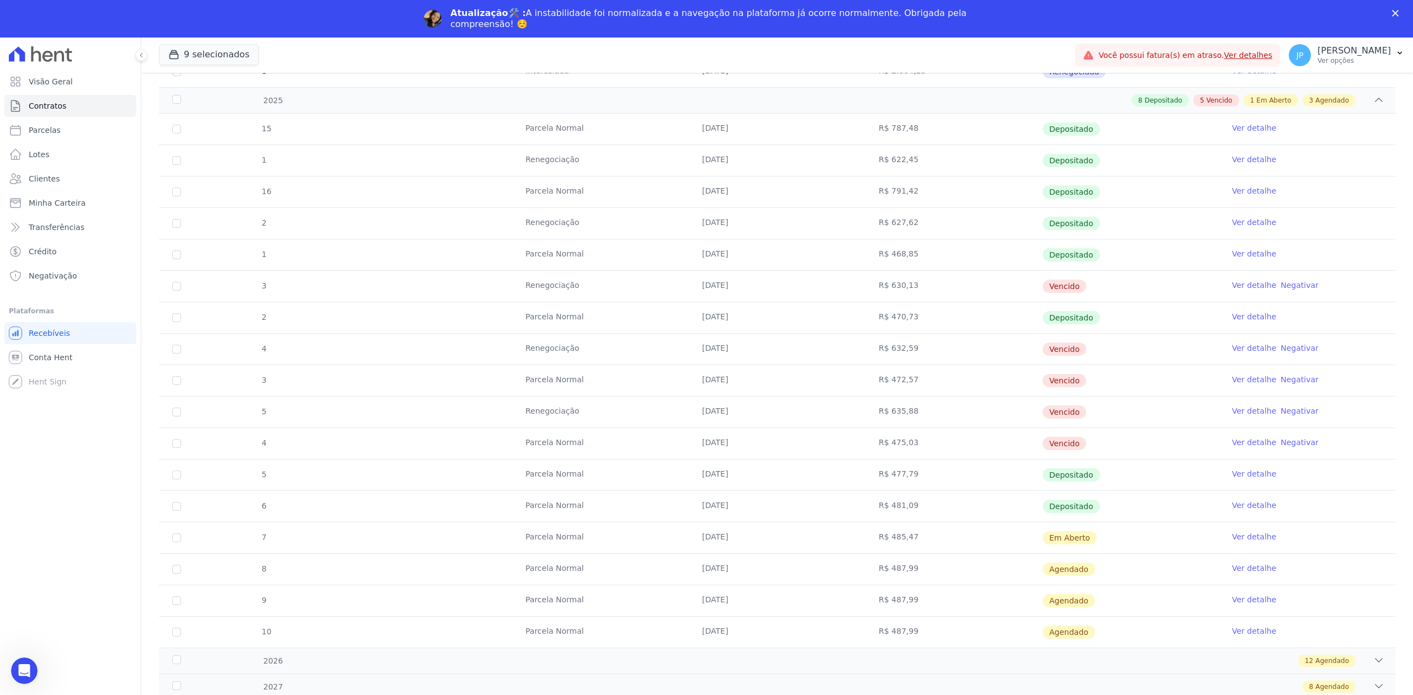
click at [0, 605] on div "Visão Geral Contratos Parcelas Lotes Clientes Minha Carteira Transferências Cré…" at bounding box center [70, 385] width 141 height 695
